Goal: Task Accomplishment & Management: Use online tool/utility

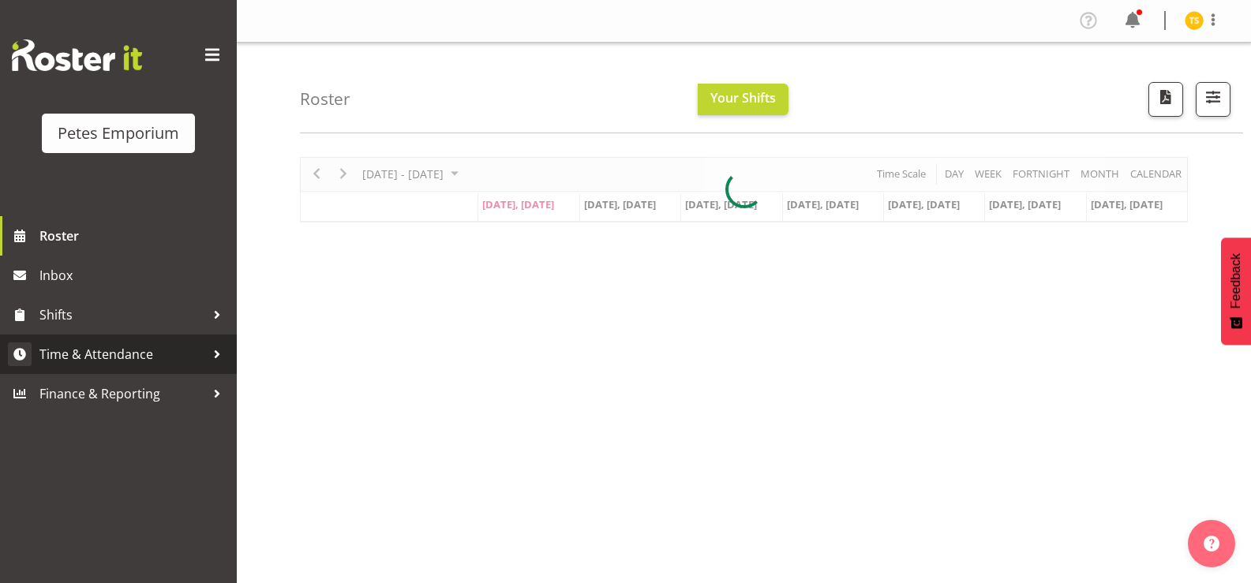
click at [110, 356] on span "Time & Attendance" at bounding box center [122, 354] width 166 height 24
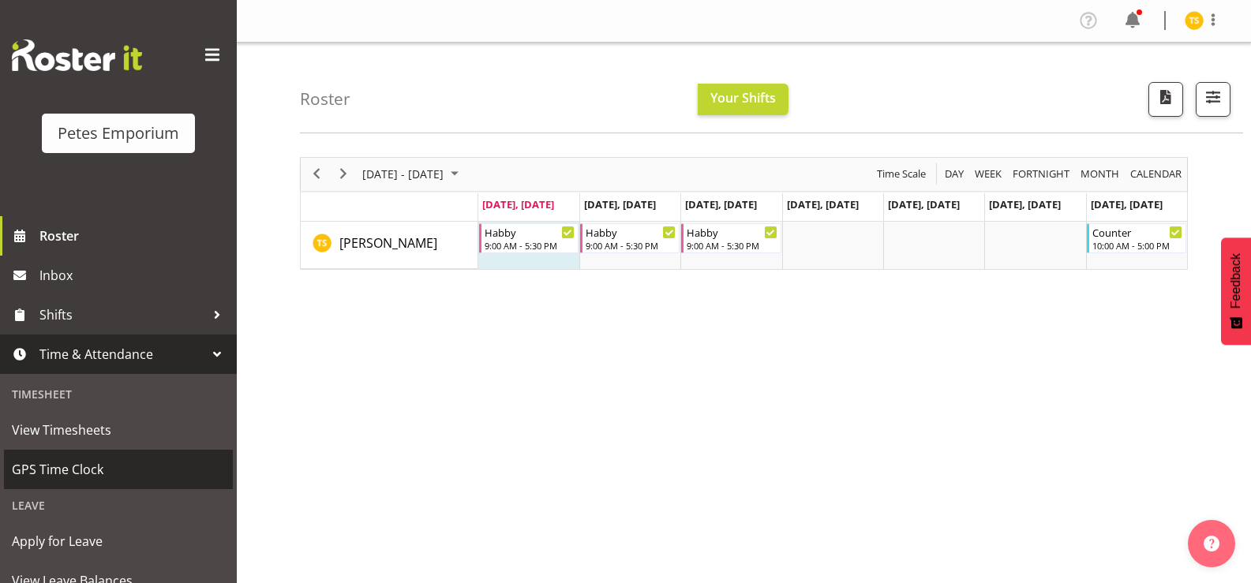
click at [87, 473] on span "GPS Time Clock" at bounding box center [118, 470] width 213 height 24
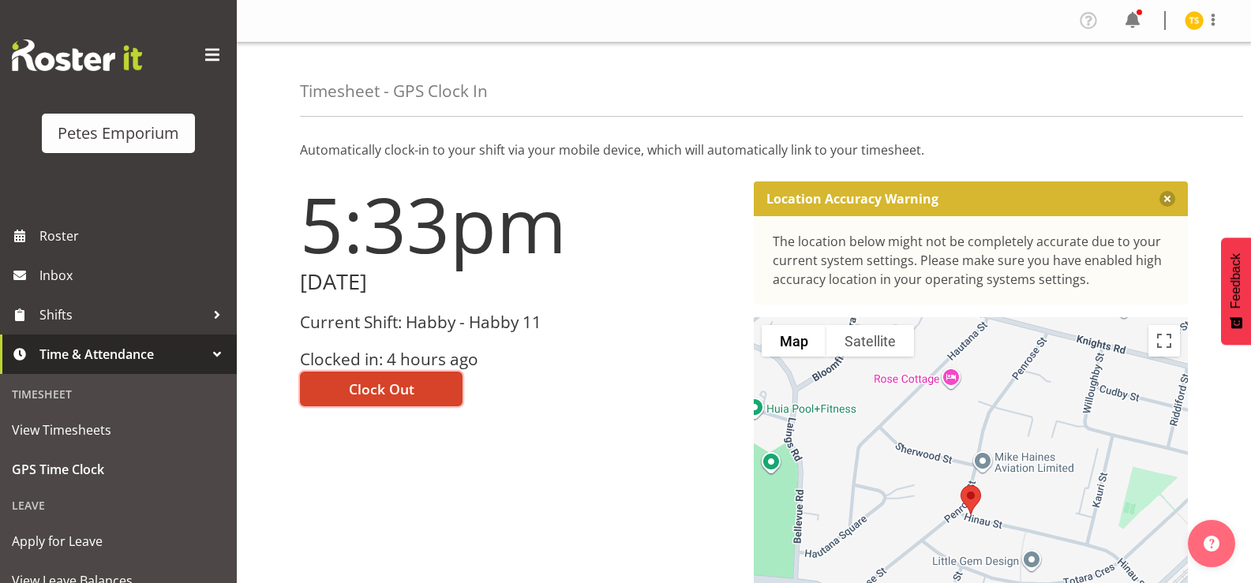
click at [387, 394] on span "Clock Out" at bounding box center [381, 389] width 65 height 21
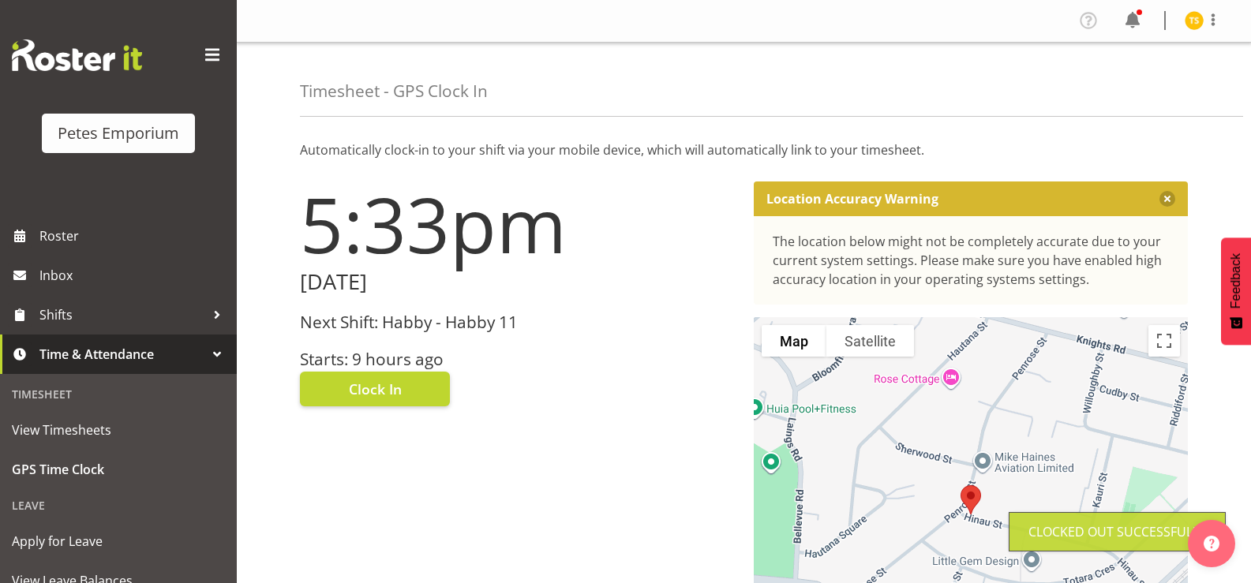
click at [1190, 19] on img at bounding box center [1193, 20] width 19 height 19
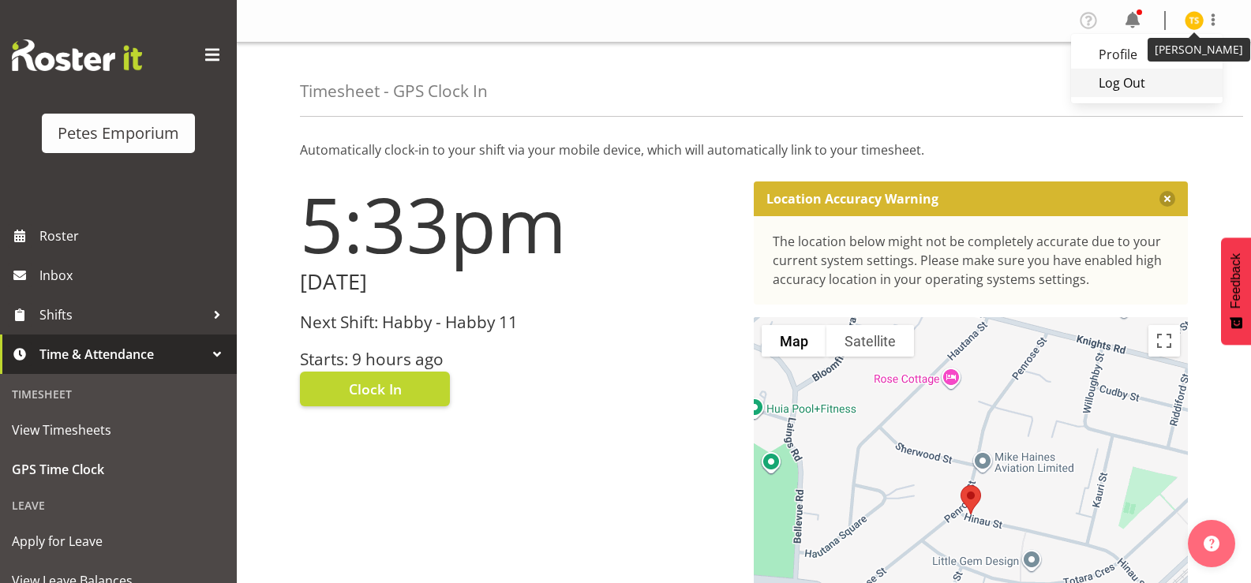
click at [1144, 88] on link "Log Out" at bounding box center [1147, 83] width 152 height 28
